Goal: Task Accomplishment & Management: Manage account settings

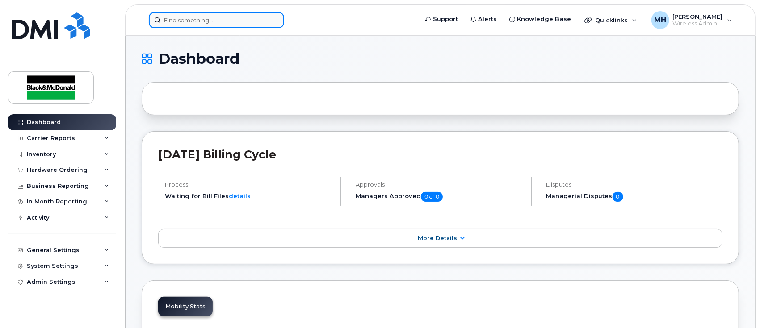
click at [190, 17] on input at bounding box center [216, 20] width 135 height 16
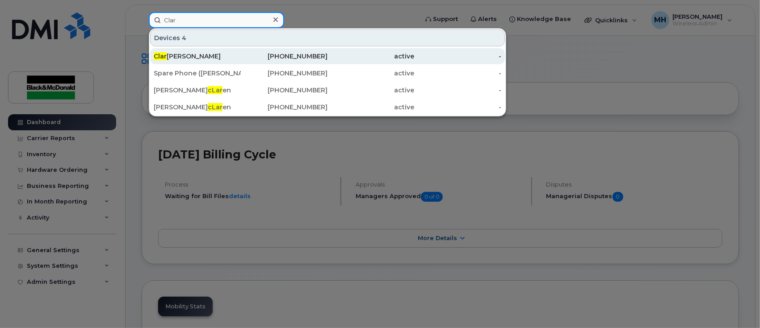
type input "Clar"
drag, startPoint x: 201, startPoint y: 55, endPoint x: 194, endPoint y: 59, distance: 7.4
click at [200, 55] on div "Clar ke Bender" at bounding box center [197, 56] width 87 height 9
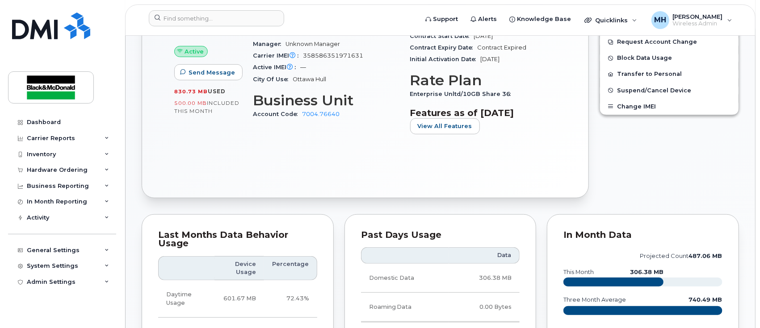
scroll to position [238, 0]
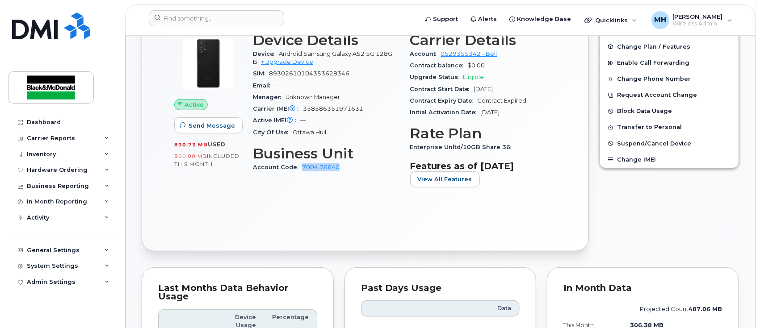
drag, startPoint x: 342, startPoint y: 169, endPoint x: 300, endPoint y: 170, distance: 42.0
click at [300, 170] on div "Account Code 7004.76640" at bounding box center [326, 168] width 147 height 12
copy link "7004.76640"
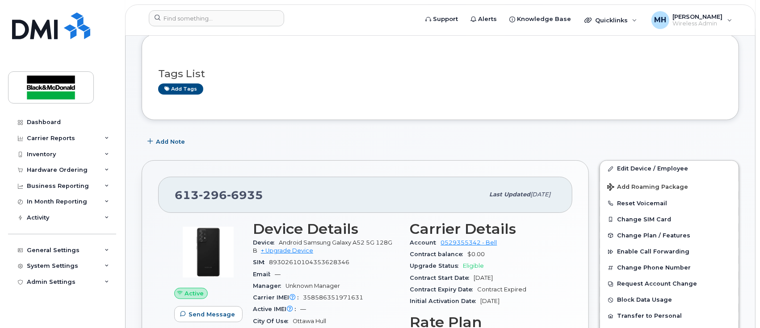
scroll to position [0, 0]
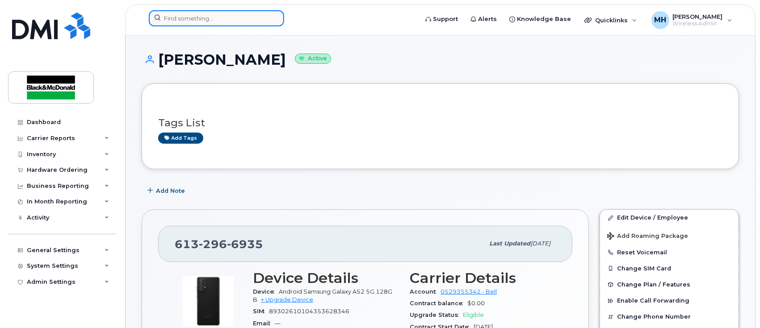
drag, startPoint x: 214, startPoint y: 21, endPoint x: 236, endPoint y: 11, distance: 23.8
click at [217, 18] on input at bounding box center [216, 18] width 135 height 16
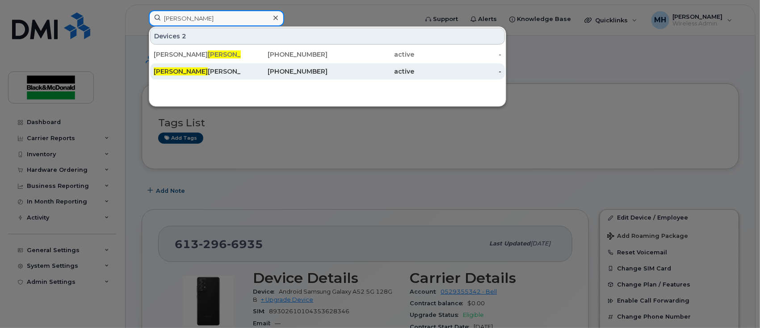
type input "george"
click at [187, 68] on div "George Whitman" at bounding box center [197, 71] width 87 height 9
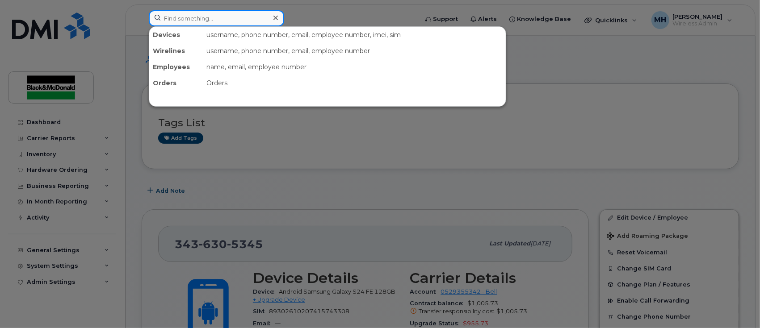
click at [232, 13] on input at bounding box center [216, 18] width 135 height 16
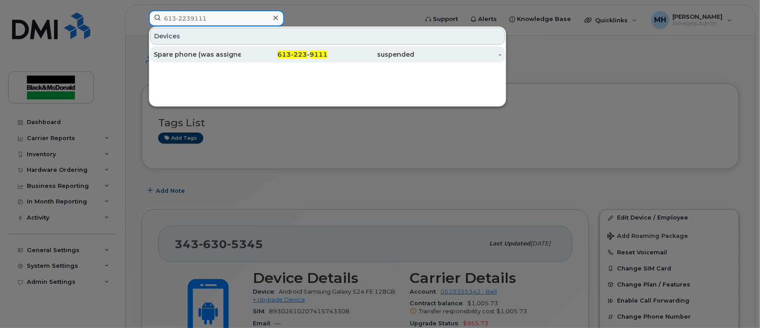
type input "613-2239111"
drag, startPoint x: 210, startPoint y: 55, endPoint x: 214, endPoint y: 52, distance: 5.2
click at [210, 54] on div "Spare phone (was assigned to (EBarisa)" at bounding box center [197, 54] width 87 height 9
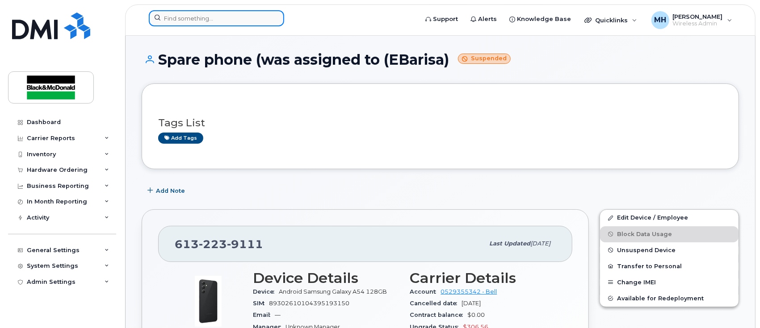
click at [238, 16] on input at bounding box center [216, 18] width 135 height 16
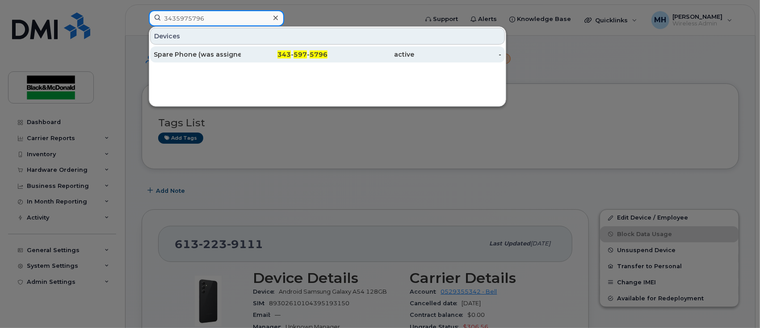
type input "3435975796"
click at [207, 55] on div "Spare Phone (was assigned to [PERSON_NAME])" at bounding box center [197, 54] width 87 height 9
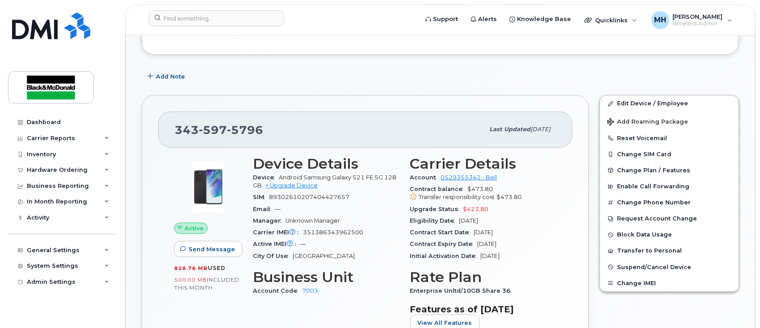
scroll to position [119, 0]
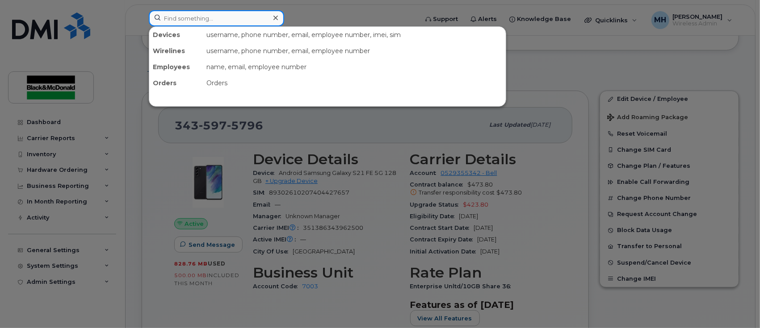
click at [235, 17] on input at bounding box center [216, 18] width 135 height 16
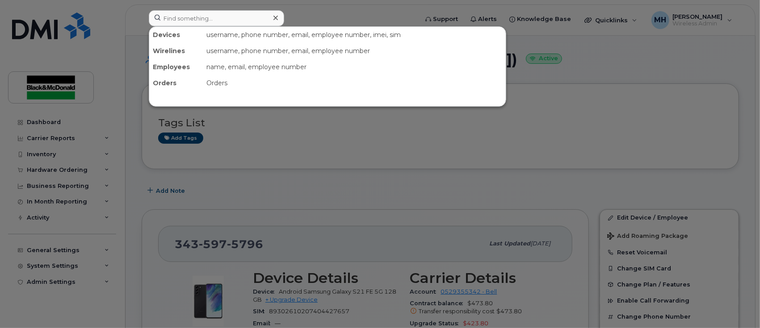
click at [254, 129] on div at bounding box center [380, 164] width 760 height 328
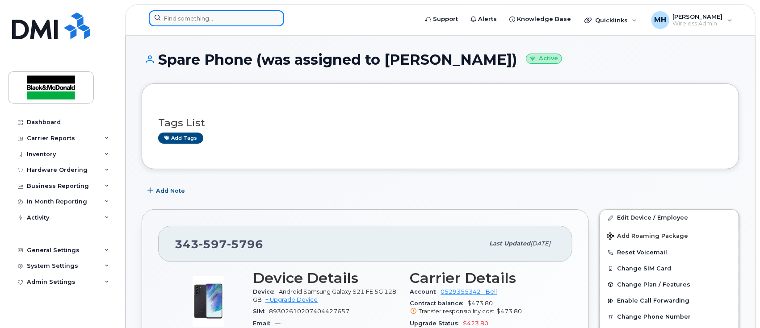
click at [217, 21] on input at bounding box center [216, 18] width 135 height 16
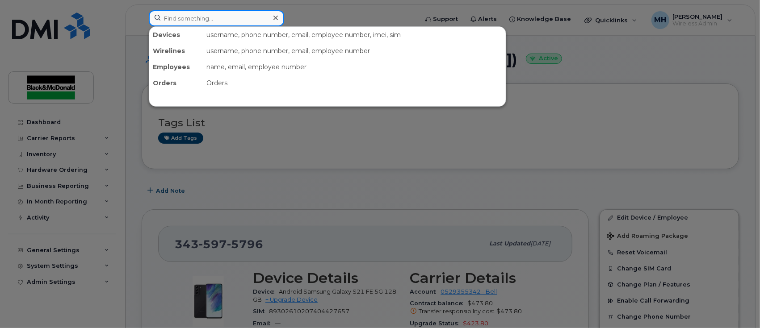
click at [202, 17] on input at bounding box center [216, 18] width 135 height 16
click at [210, 13] on input at bounding box center [216, 18] width 135 height 16
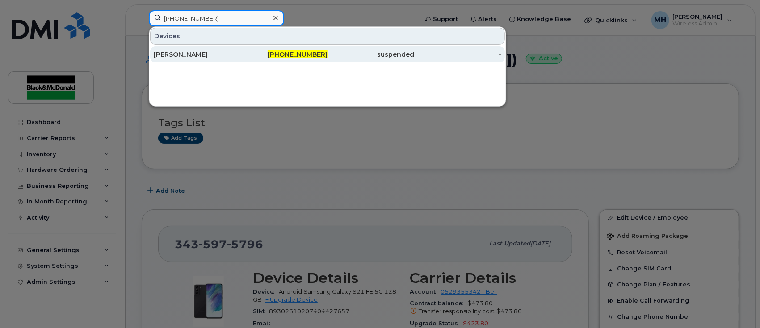
type input "613-204-8361"
click at [195, 53] on div "[PERSON_NAME]" at bounding box center [197, 54] width 87 height 9
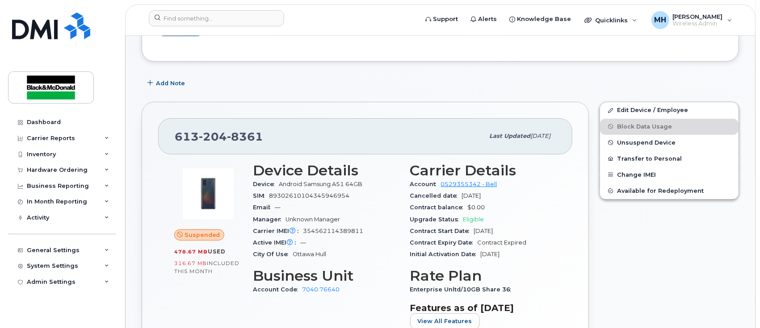
scroll to position [119, 0]
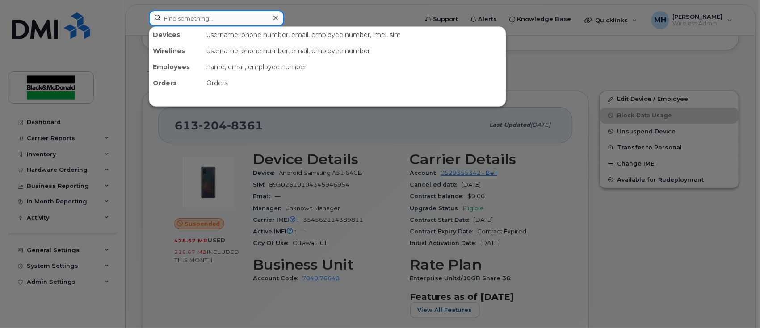
click at [229, 19] on input at bounding box center [216, 18] width 135 height 16
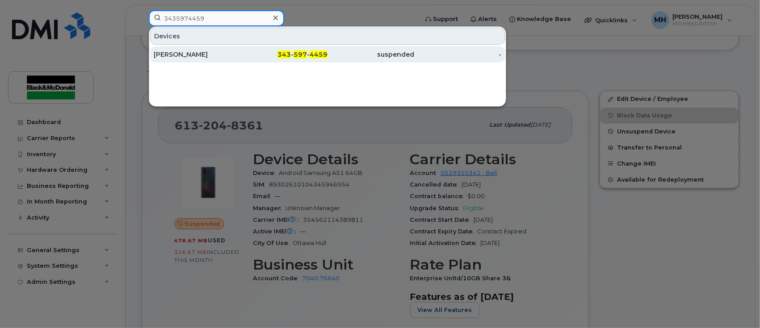
type input "3435974459"
click at [184, 54] on div "Tyler Branston" at bounding box center [197, 54] width 87 height 9
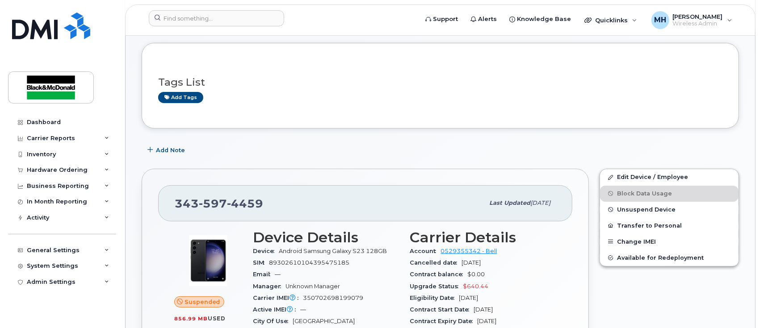
scroll to position [59, 0]
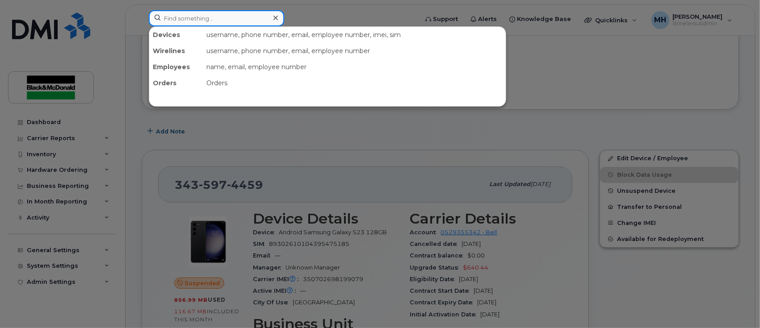
click at [227, 13] on input at bounding box center [216, 18] width 135 height 16
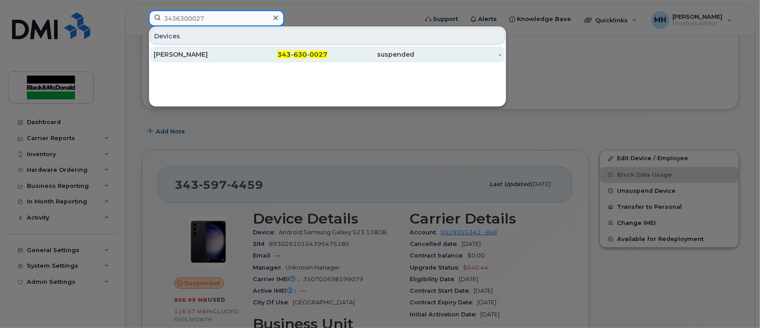
type input "3436300027"
click at [179, 57] on div "Adeniyi Ayinde" at bounding box center [197, 54] width 87 height 9
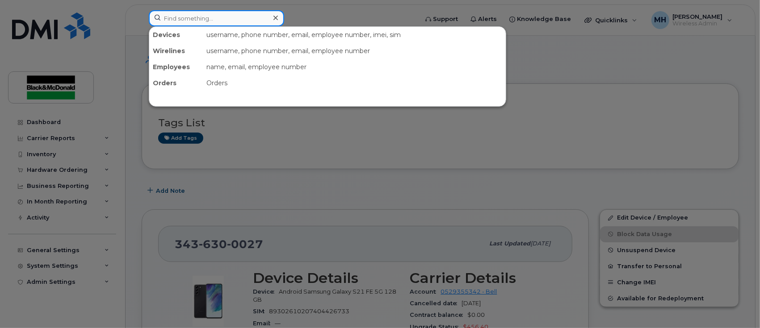
click at [206, 23] on input at bounding box center [216, 18] width 135 height 16
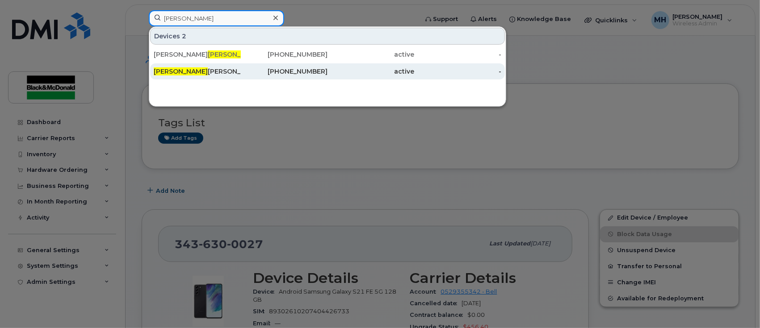
type input "george"
click at [183, 66] on div "George Whitman" at bounding box center [197, 71] width 87 height 16
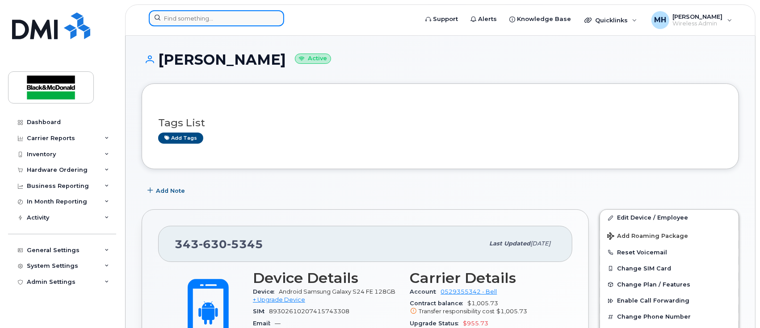
click at [238, 20] on input at bounding box center [216, 18] width 135 height 16
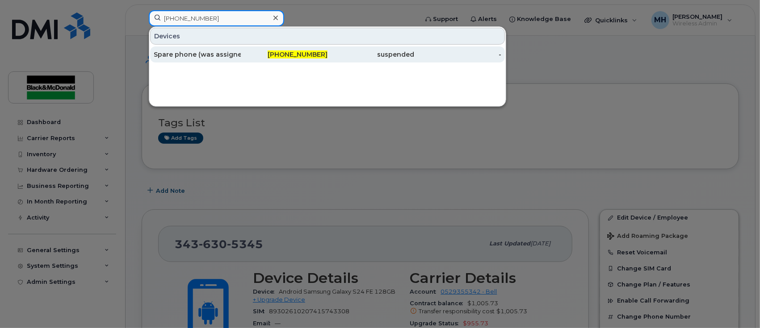
type input "[PHONE_NUMBER]"
click at [205, 48] on div "Spare phone (was assigned to (EBarisa)" at bounding box center [197, 54] width 87 height 16
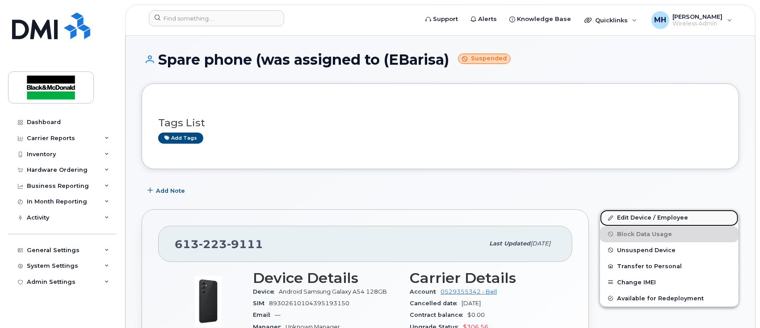
click at [633, 217] on link "Edit Device / Employee" at bounding box center [669, 218] width 139 height 16
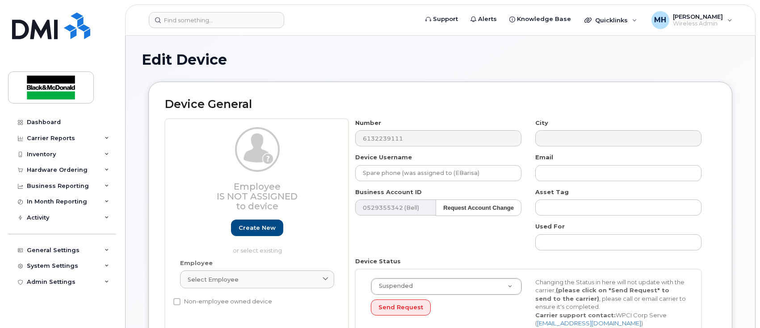
select select "283054"
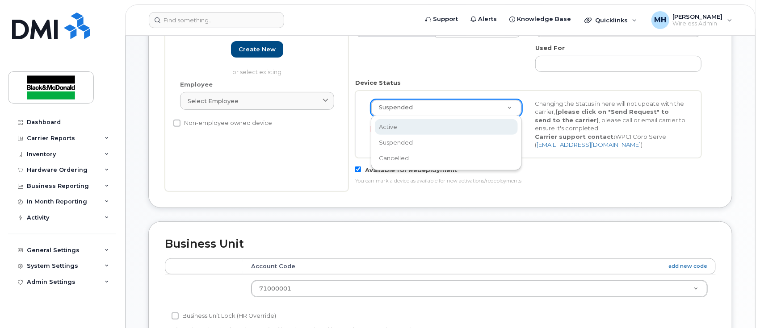
scroll to position [0, 3]
select select "active"
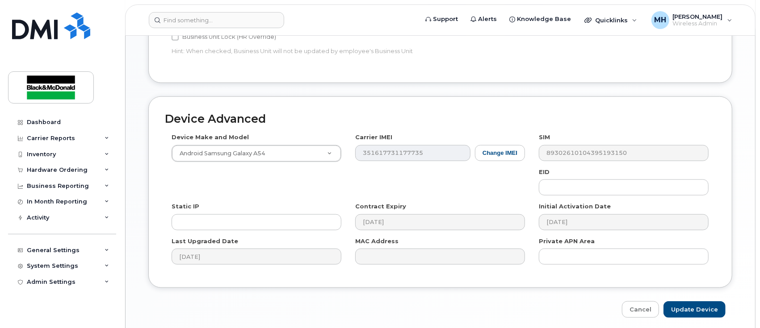
scroll to position [492, 0]
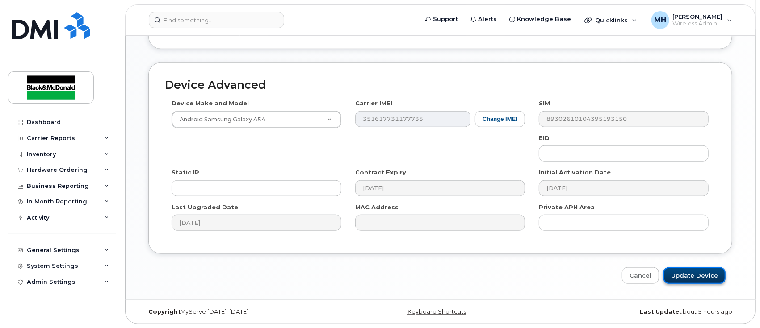
click at [692, 273] on input "Update Device" at bounding box center [694, 276] width 62 height 17
type input "Saving..."
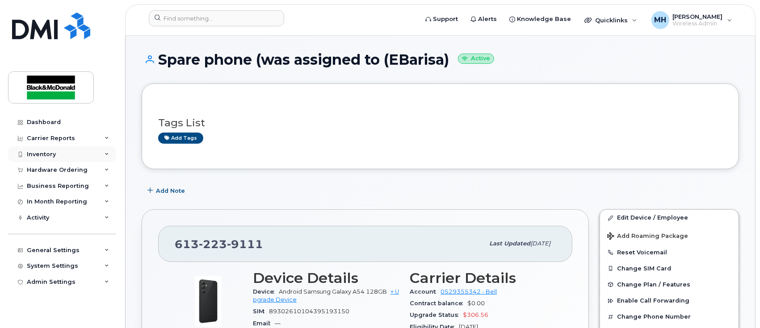
click at [47, 155] on div "Inventory" at bounding box center [41, 154] width 29 height 7
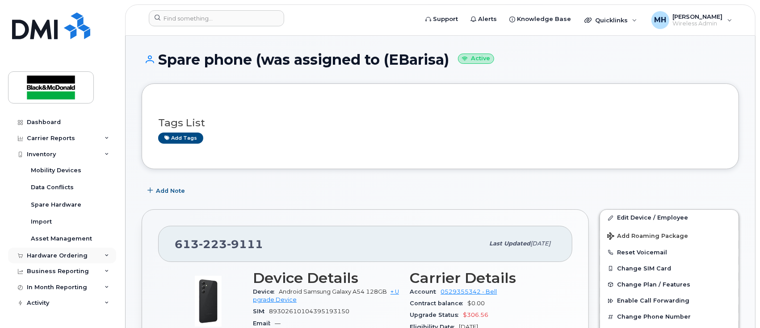
click at [50, 254] on div "Hardware Ordering" at bounding box center [57, 255] width 61 height 7
drag, startPoint x: 46, startPoint y: 288, endPoint x: 68, endPoint y: 285, distance: 22.6
click at [46, 288] on div "Orders" at bounding box center [42, 289] width 22 height 8
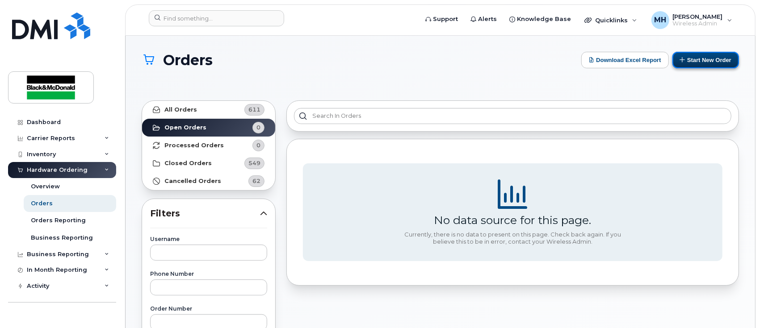
click at [705, 60] on button "Start New Order" at bounding box center [705, 60] width 67 height 17
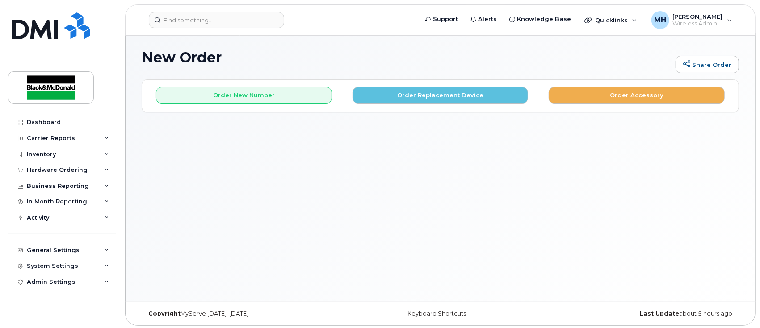
scroll to position [4, 0]
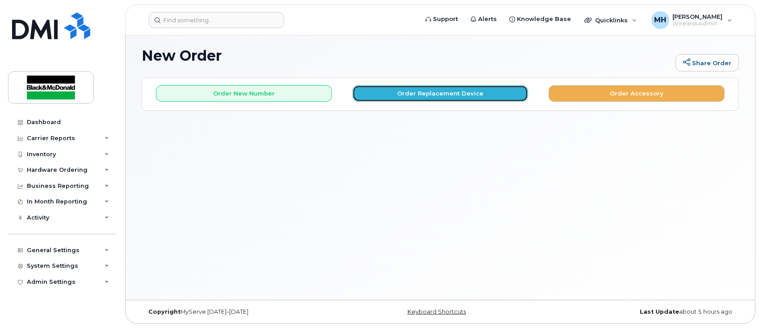
click at [468, 97] on button "Order Replacement Device" at bounding box center [441, 93] width 176 height 17
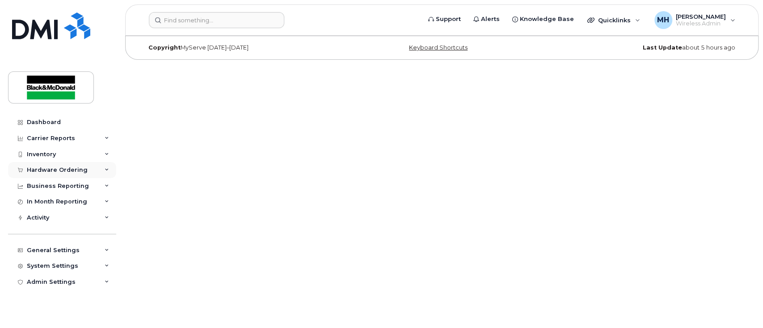
click at [65, 172] on div "Hardware Ordering" at bounding box center [57, 170] width 61 height 7
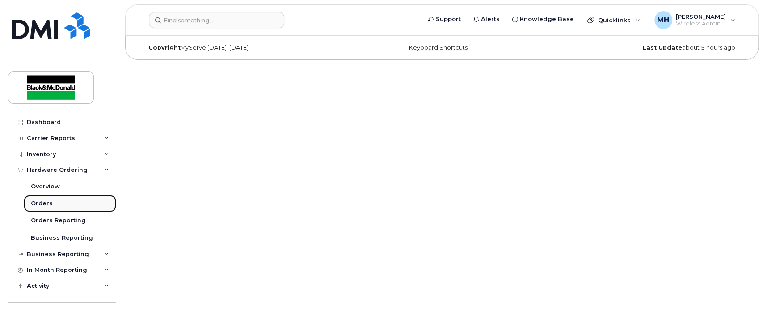
click at [39, 202] on div "Orders" at bounding box center [42, 204] width 22 height 8
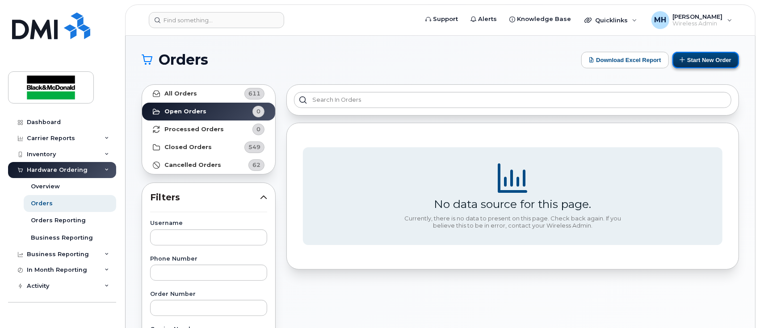
click at [709, 60] on button "Start New Order" at bounding box center [705, 60] width 67 height 17
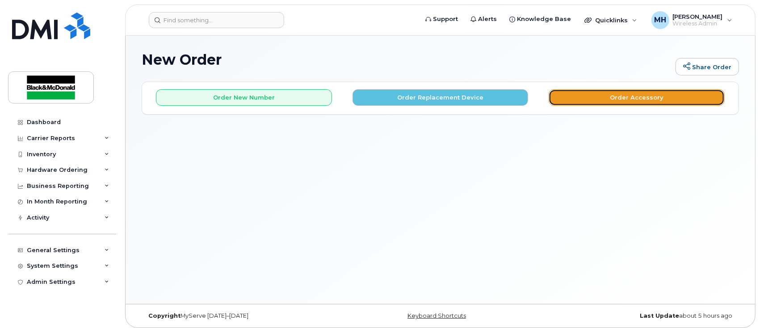
click at [623, 98] on button "Order Accessory" at bounding box center [637, 97] width 176 height 17
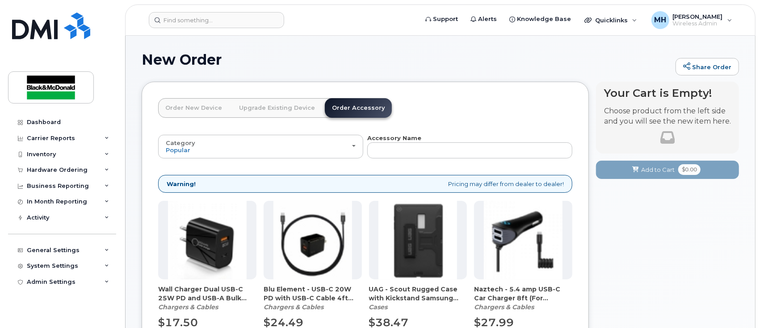
click at [278, 107] on link "Upgrade Existing Device" at bounding box center [277, 108] width 90 height 20
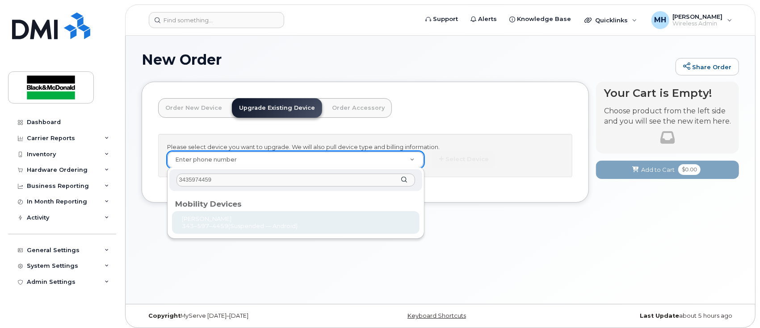
type input "3435974459"
type input "968017"
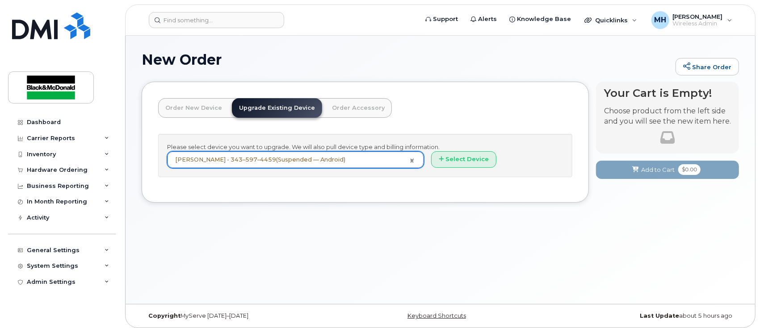
click at [193, 110] on link "Order New Device" at bounding box center [193, 108] width 71 height 20
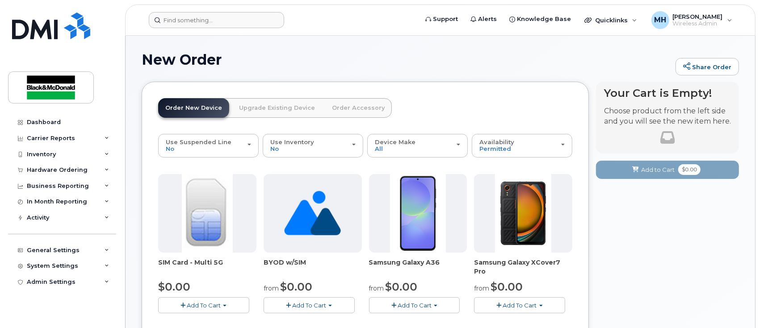
drag, startPoint x: 251, startPoint y: 53, endPoint x: 228, endPoint y: 16, distance: 43.5
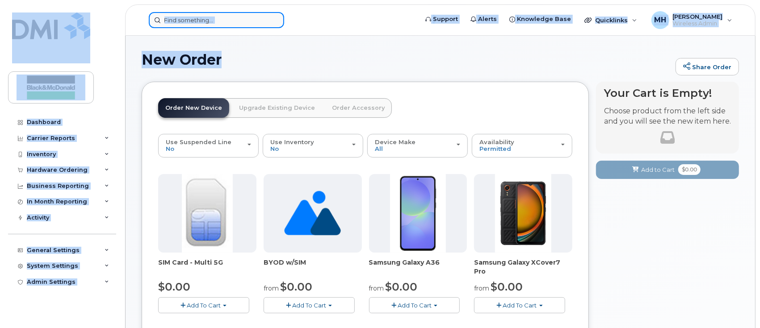
click at [229, 21] on input at bounding box center [216, 20] width 135 height 16
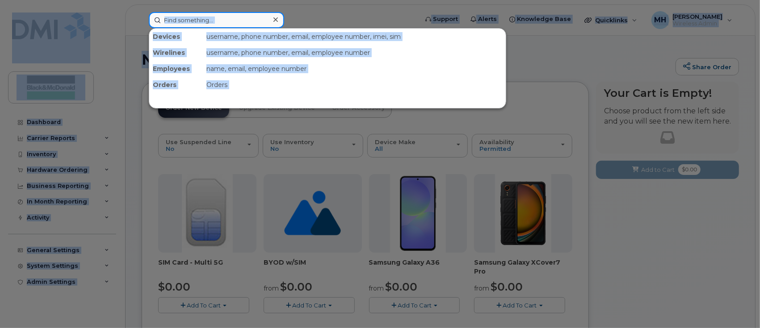
click at [221, 23] on input at bounding box center [216, 20] width 135 height 16
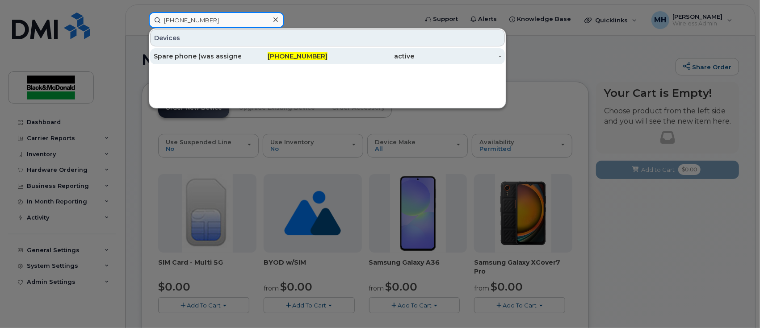
type input "613-223-9111"
click at [218, 55] on div "Spare phone (was assigned to (EBarisa)" at bounding box center [197, 56] width 87 height 9
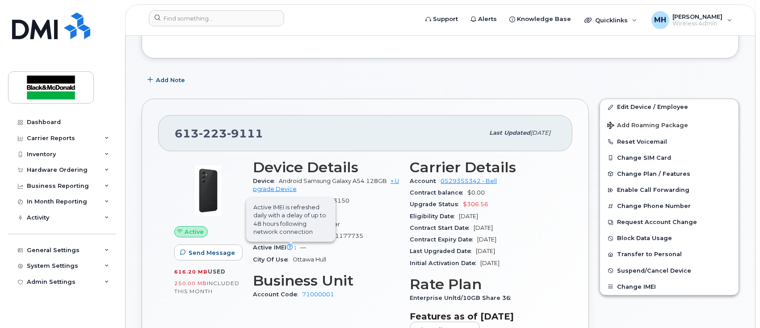
scroll to position [179, 0]
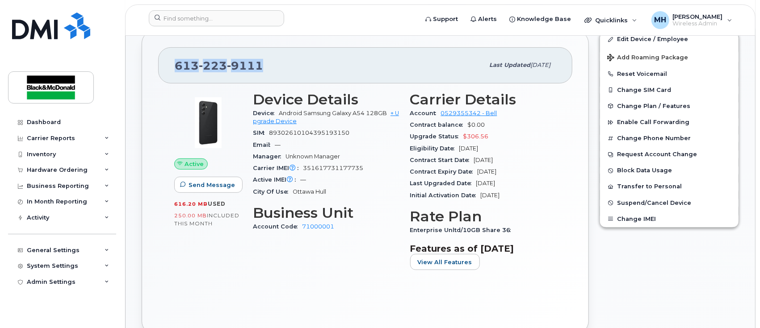
drag, startPoint x: 265, startPoint y: 65, endPoint x: 343, endPoint y: 76, distance: 79.0
click at [165, 55] on div "613 223 9111 Last updated Sep 11, 2025" at bounding box center [365, 65] width 414 height 36
copy span "613 223 9111"
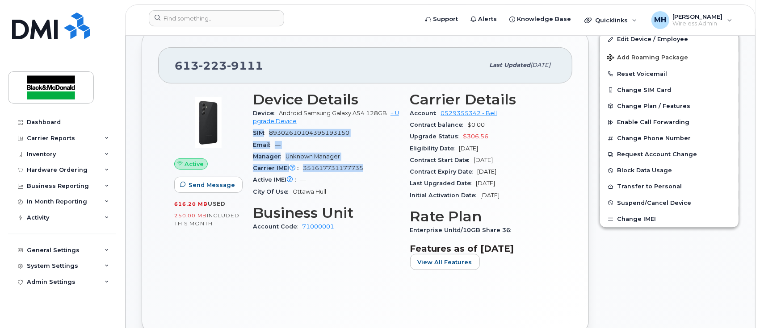
drag, startPoint x: 361, startPoint y: 167, endPoint x: 252, endPoint y: 134, distance: 113.4
click at [253, 134] on section "Device Details Device Android Samsung Galaxy A54 128GB + Upgrade Device SIM 893…" at bounding box center [326, 145] width 147 height 106
copy section "SIM 89302610104395193150 Email — Manager Unknown Manager Carrier IMEI Carrier I…"
